Goal: Task Accomplishment & Management: Complete application form

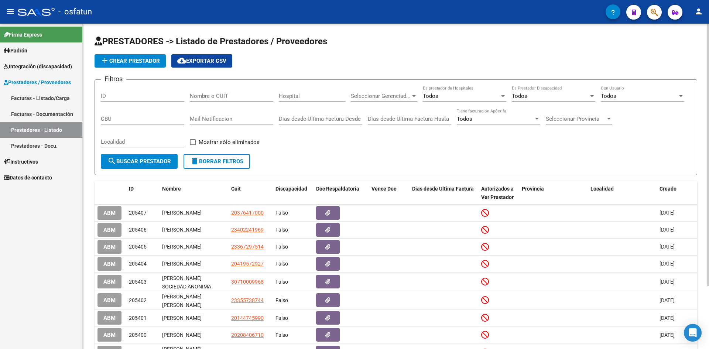
click at [135, 59] on span "add Crear Prestador" at bounding box center [130, 61] width 59 height 7
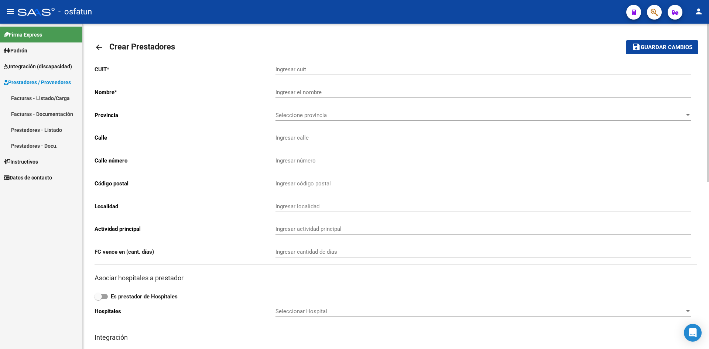
click at [135, 20] on mat-toolbar "menu - osfatun person" at bounding box center [354, 12] width 709 height 24
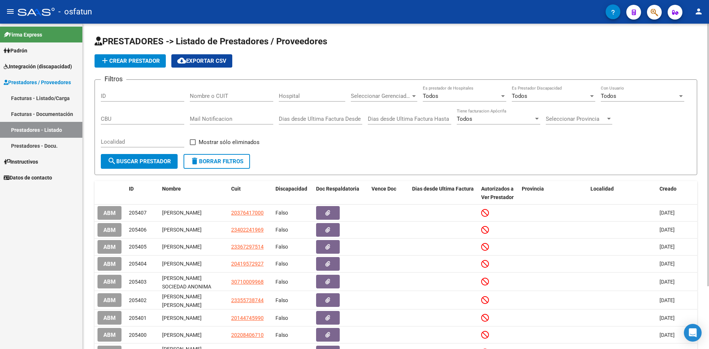
click at [63, 97] on link "Facturas - Listado/Carga" at bounding box center [41, 98] width 82 height 16
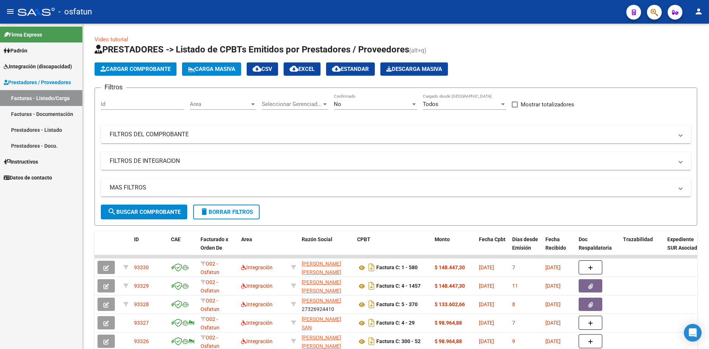
click at [51, 116] on link "Facturas - Documentación" at bounding box center [41, 114] width 82 height 16
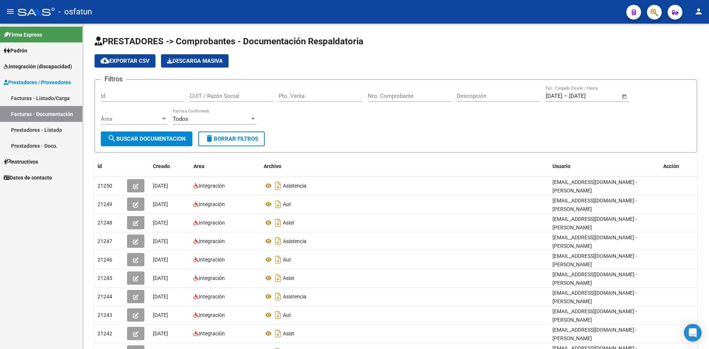
click at [46, 99] on link "Facturas - Listado/Carga" at bounding box center [41, 98] width 82 height 16
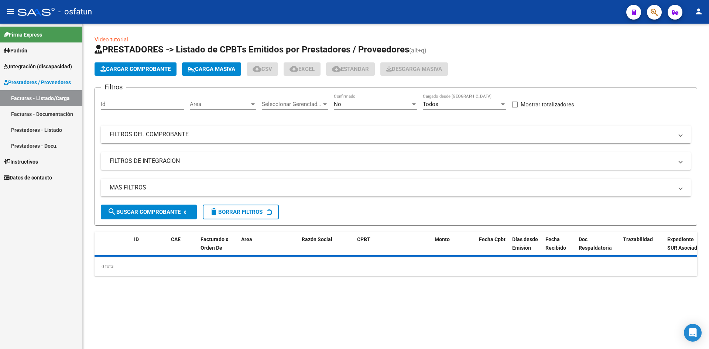
click at [153, 72] on button "Cargar Comprobante" at bounding box center [136, 68] width 82 height 13
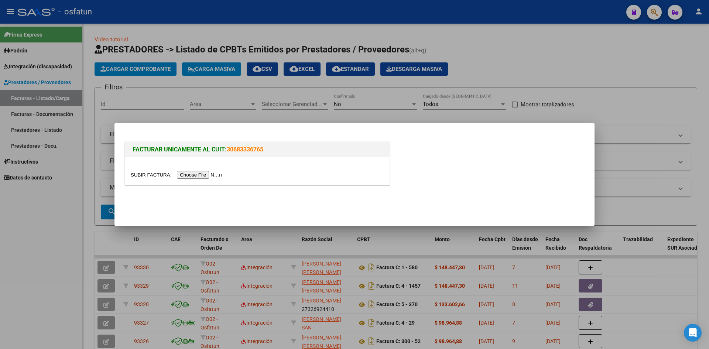
click at [198, 175] on input "file" at bounding box center [177, 175] width 93 height 8
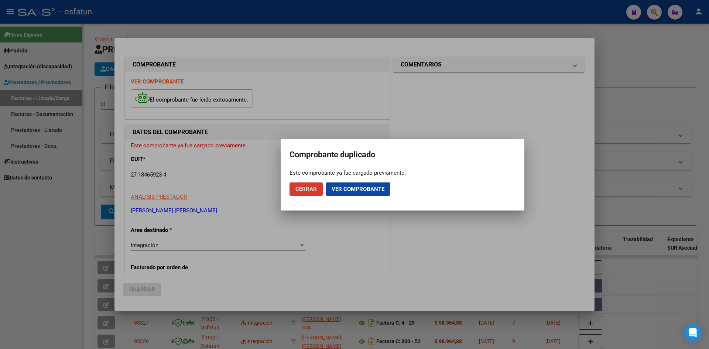
click at [337, 189] on span "Ver comprobante" at bounding box center [358, 189] width 53 height 7
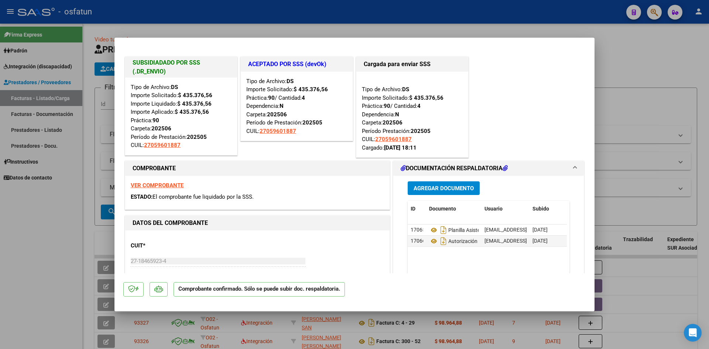
click at [279, 36] on div at bounding box center [354, 174] width 709 height 349
type input "$ 0,00"
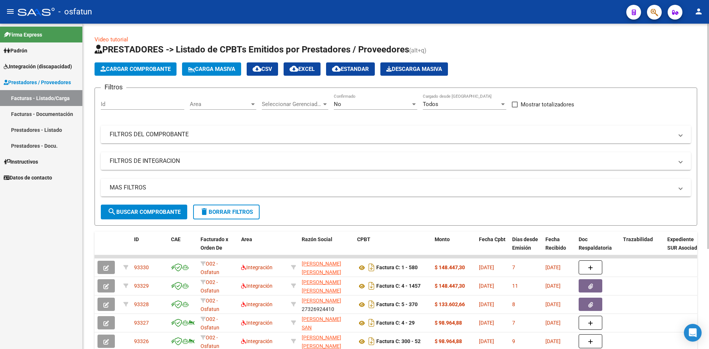
click at [167, 68] on span "Cargar Comprobante" at bounding box center [136, 69] width 70 height 7
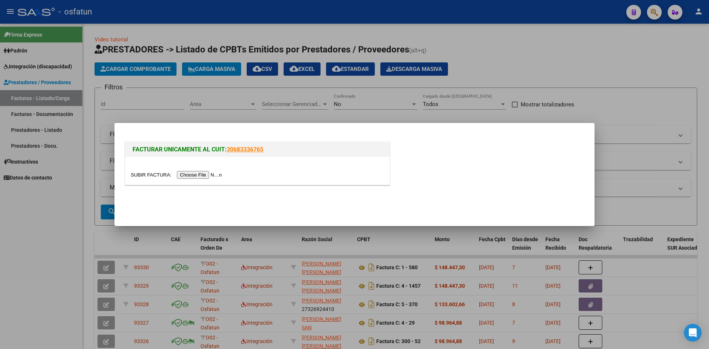
click at [212, 173] on input "file" at bounding box center [177, 175] width 93 height 8
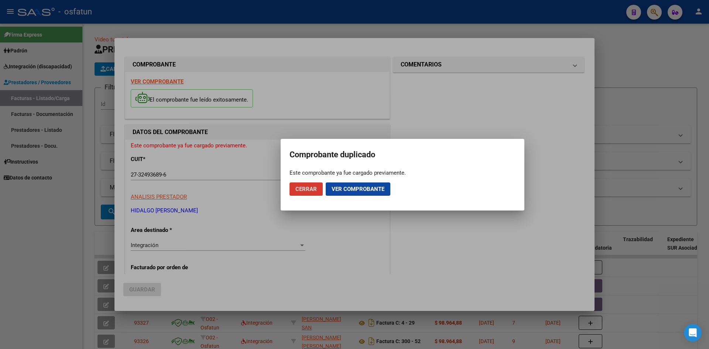
click at [347, 190] on span "Ver comprobante" at bounding box center [358, 189] width 53 height 7
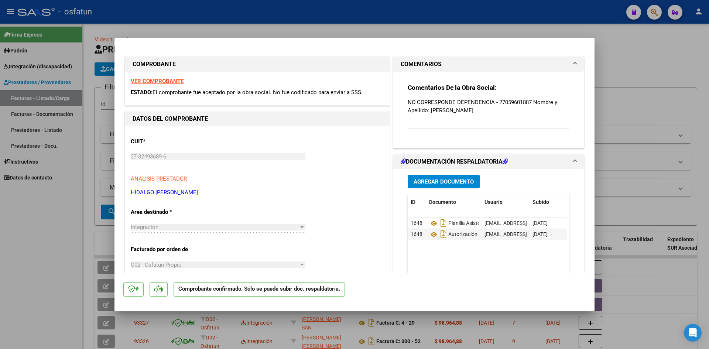
click at [296, 8] on div at bounding box center [354, 174] width 709 height 349
type input "$ 0,00"
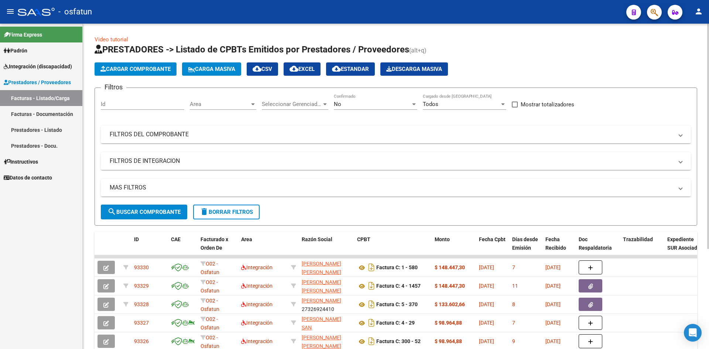
click at [137, 69] on span "Cargar Comprobante" at bounding box center [136, 69] width 70 height 7
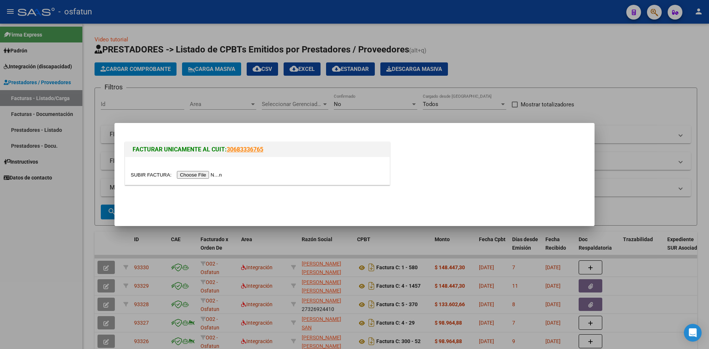
click at [206, 175] on input "file" at bounding box center [177, 175] width 93 height 8
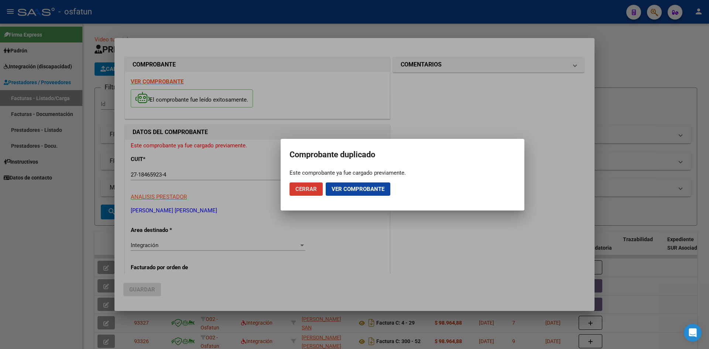
drag, startPoint x: 341, startPoint y: 188, endPoint x: 319, endPoint y: 185, distance: 22.7
click at [333, 186] on span "Ver comprobante" at bounding box center [358, 189] width 53 height 7
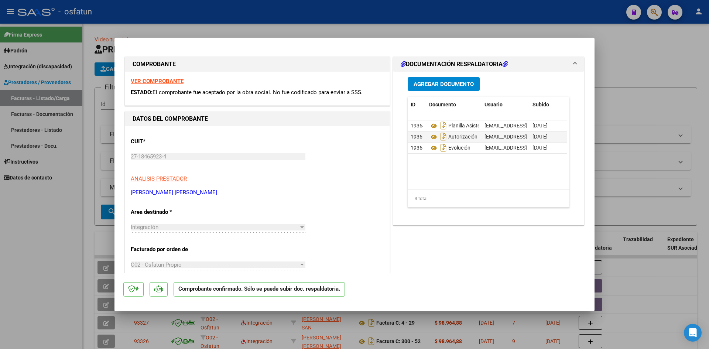
click at [308, 12] on div at bounding box center [354, 174] width 709 height 349
type input "$ 0,00"
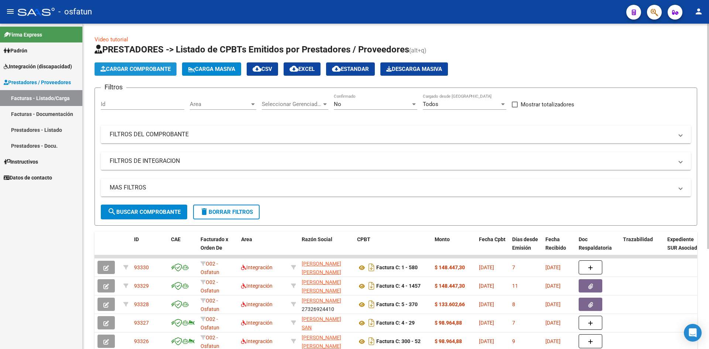
click at [154, 66] on span "Cargar Comprobante" at bounding box center [136, 69] width 70 height 7
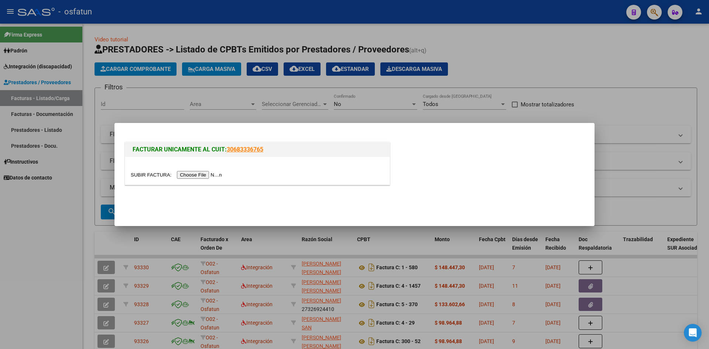
click at [205, 173] on input "file" at bounding box center [177, 175] width 93 height 8
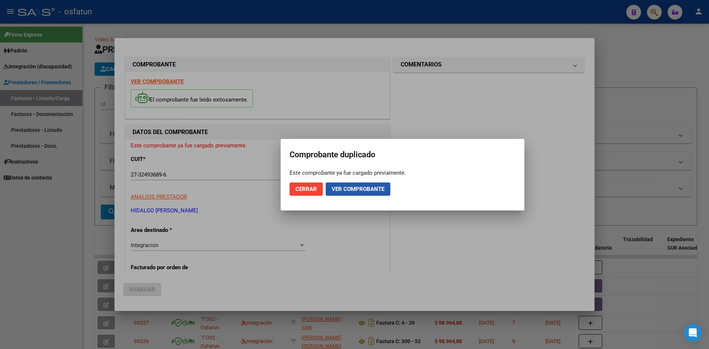
click at [370, 186] on span "Ver comprobante" at bounding box center [358, 189] width 53 height 7
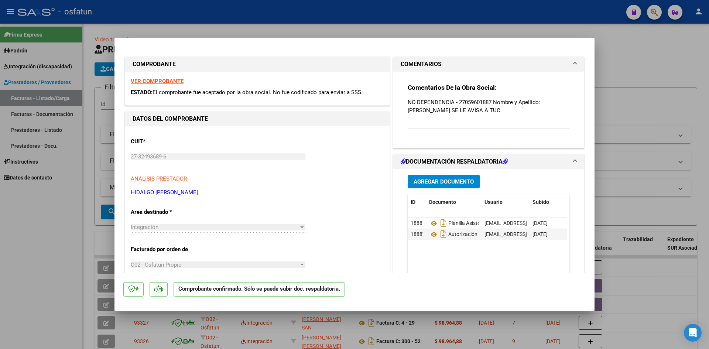
click at [225, 142] on div "CUIT * 27-32493689-6 Ingresar CUIT ANALISIS PRESTADOR [PERSON_NAME] [PERSON_NAM…" at bounding box center [257, 164] width 253 height 65
click at [256, 24] on div at bounding box center [354, 174] width 709 height 349
type input "$ 0,00"
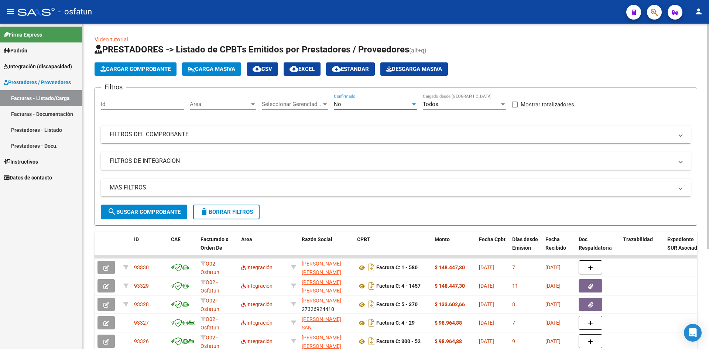
click at [372, 104] on div "No" at bounding box center [372, 104] width 77 height 7
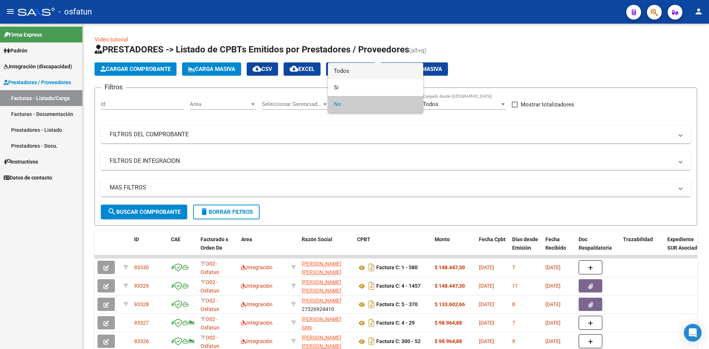
click at [365, 75] on span "Todos" at bounding box center [376, 71] width 84 height 17
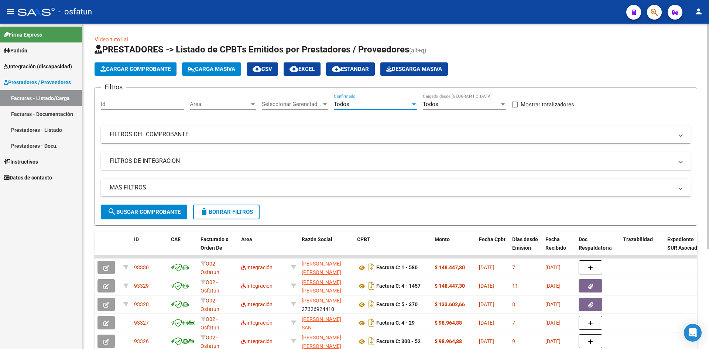
click at [370, 141] on mat-expansion-panel-header "FILTROS DEL COMPROBANTE" at bounding box center [396, 135] width 590 height 18
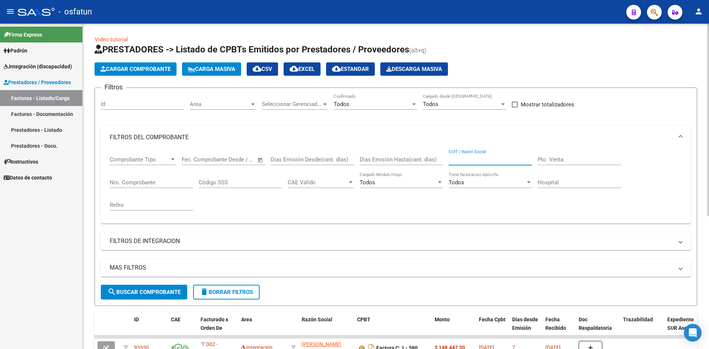
paste input "27-32493689-6"
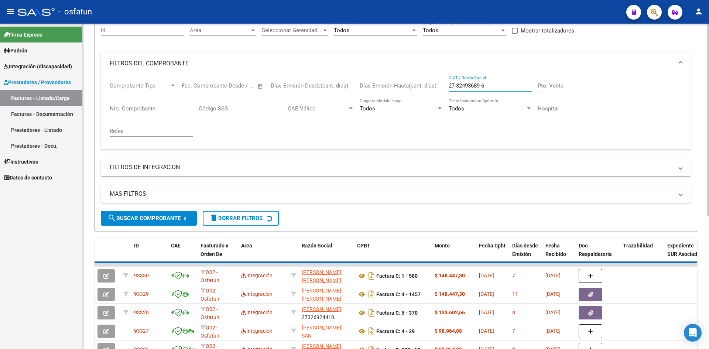
scroll to position [47, 0]
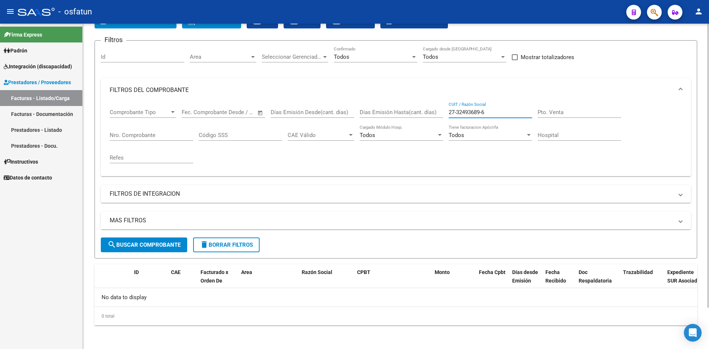
drag, startPoint x: 458, startPoint y: 110, endPoint x: 461, endPoint y: 113, distance: 4.2
click at [458, 110] on input "27-32493689-6" at bounding box center [491, 112] width 84 height 7
click at [483, 112] on input "2732493689-6" at bounding box center [491, 112] width 84 height 7
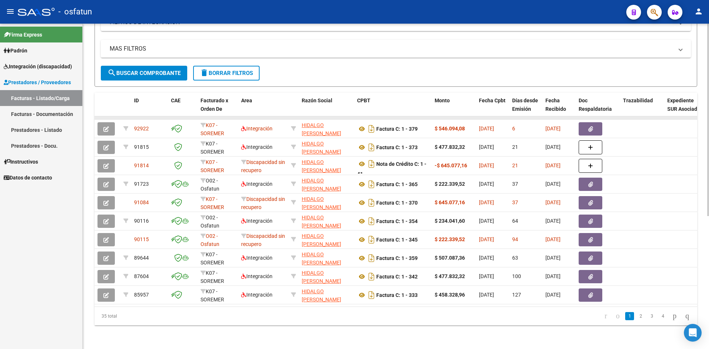
scroll to position [222, 0]
type input "27324936896"
